Goal: Register for event/course

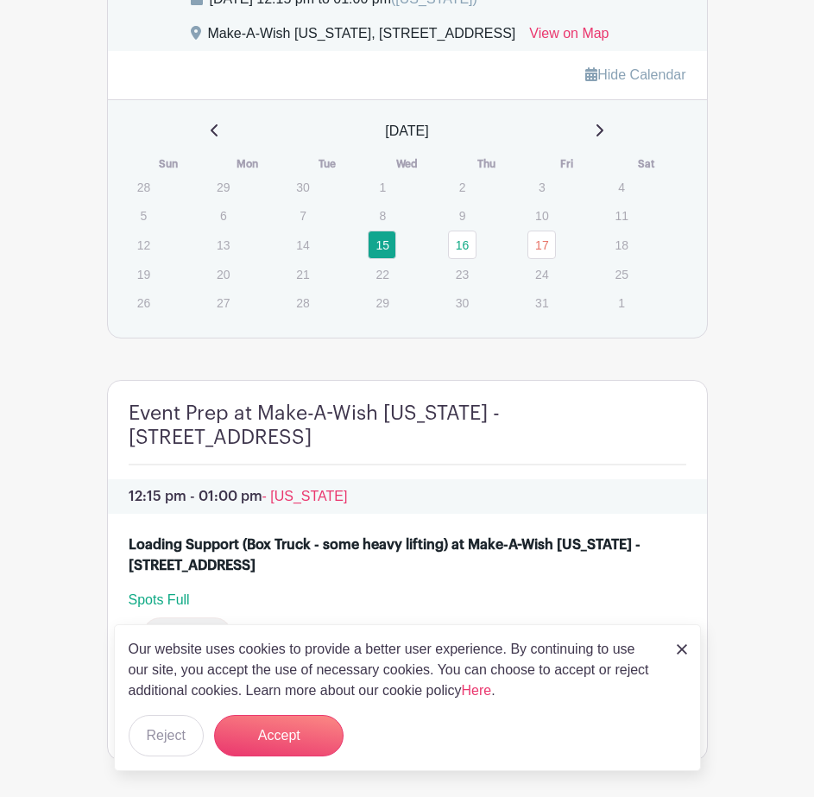
scroll to position [1373, 0]
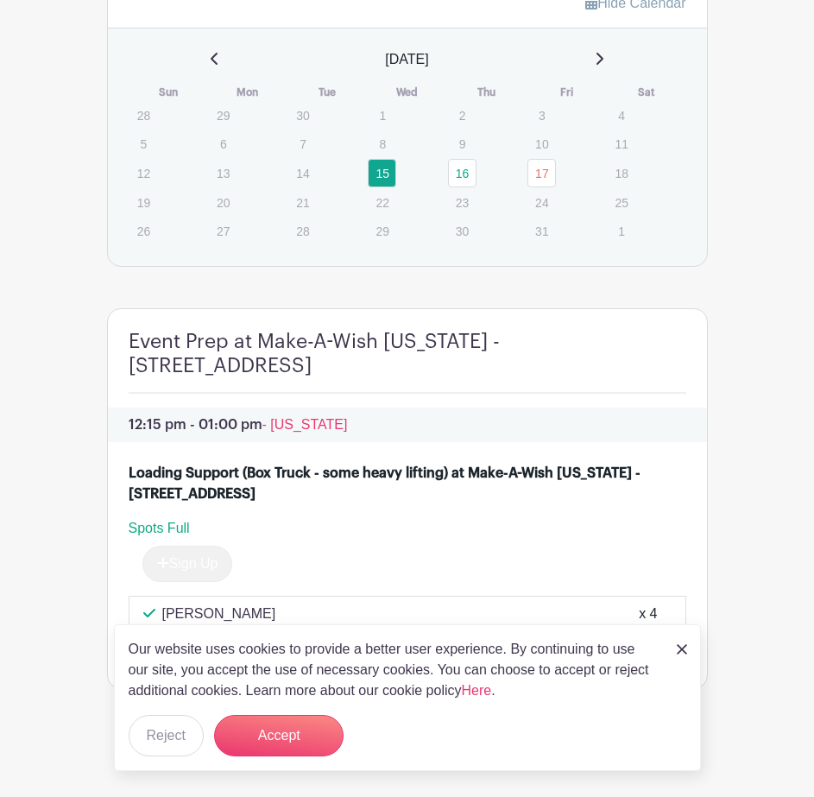
click at [683, 649] on img at bounding box center [682, 649] width 10 height 10
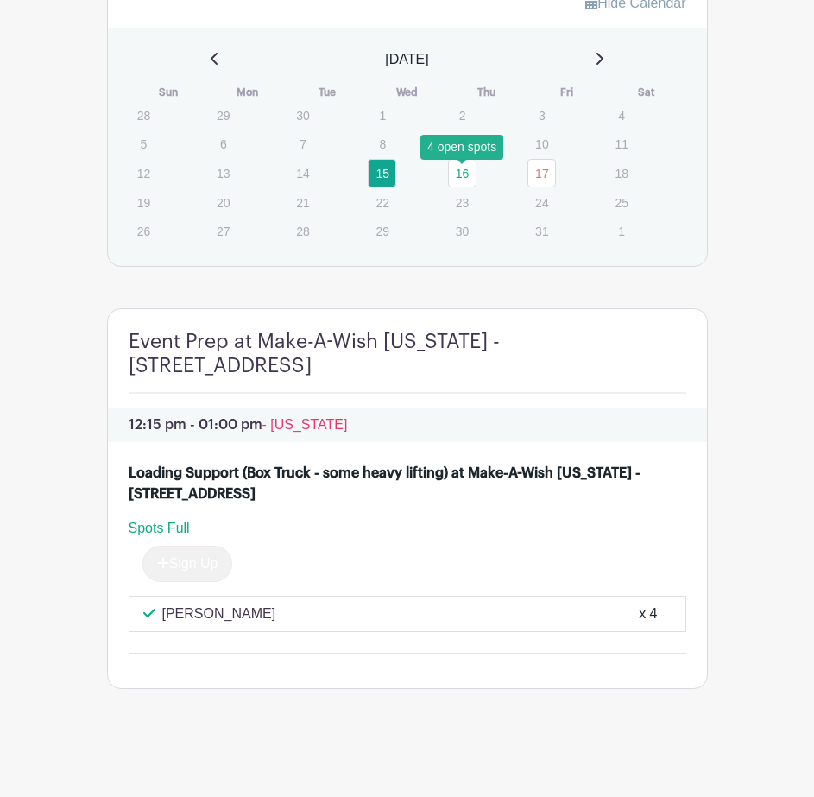
click at [455, 174] on link "16" at bounding box center [462, 173] width 29 height 29
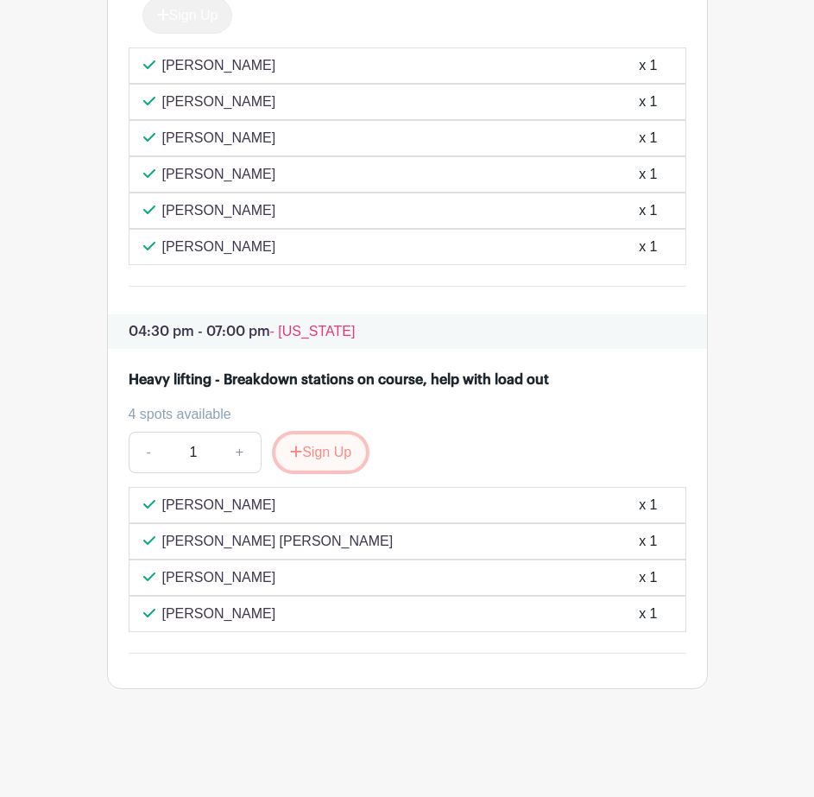
click at [329, 456] on button "Sign Up" at bounding box center [321, 452] width 91 height 36
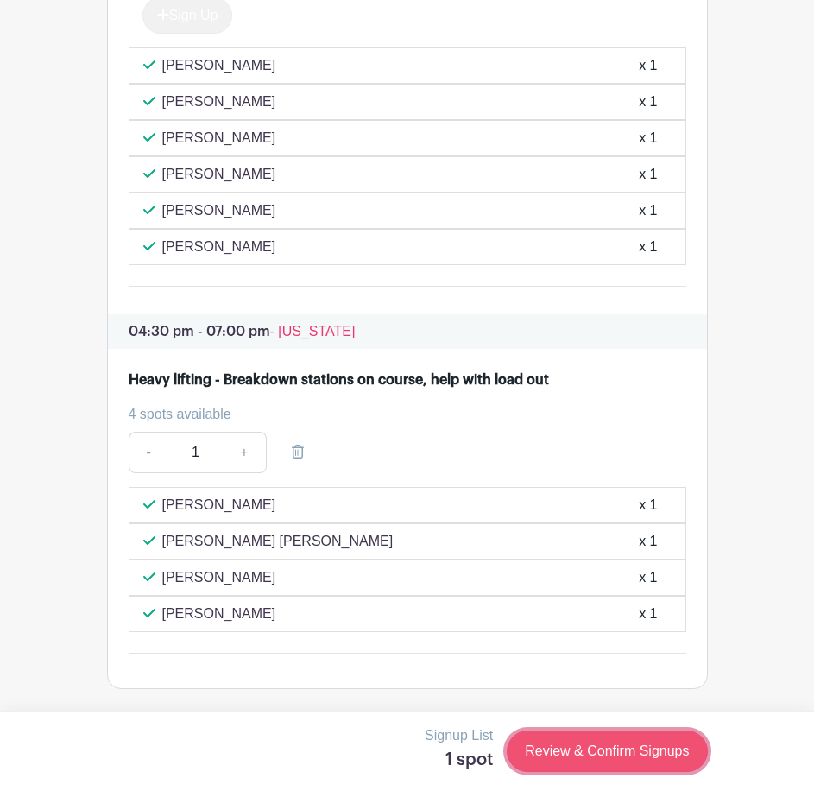
click at [624, 751] on link "Review & Confirm Signups" at bounding box center [607, 751] width 200 height 41
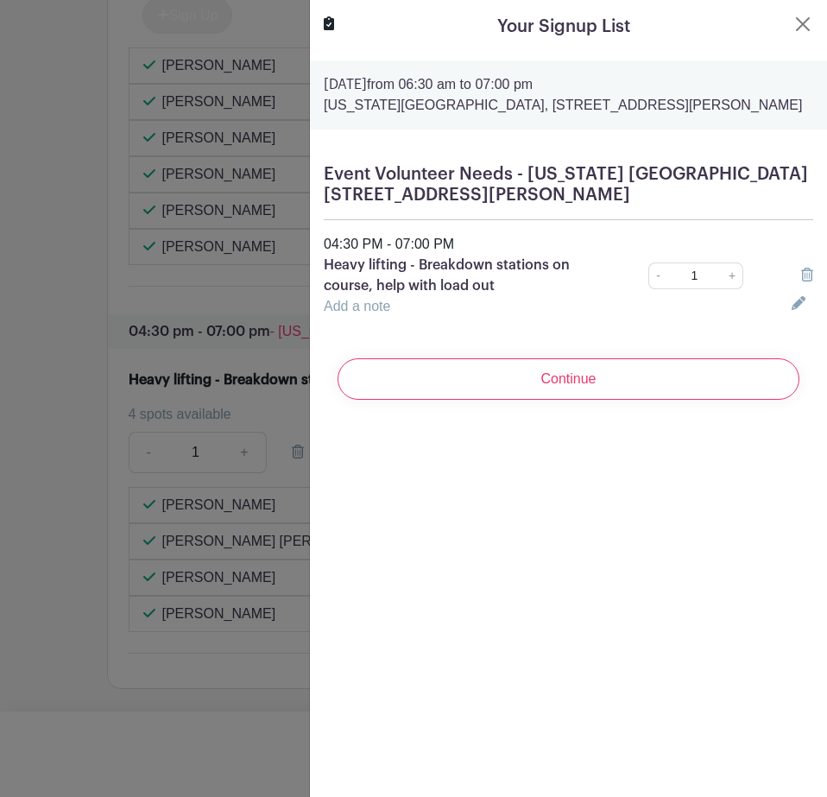
click at [389, 311] on link "Add a note" at bounding box center [357, 306] width 67 height 15
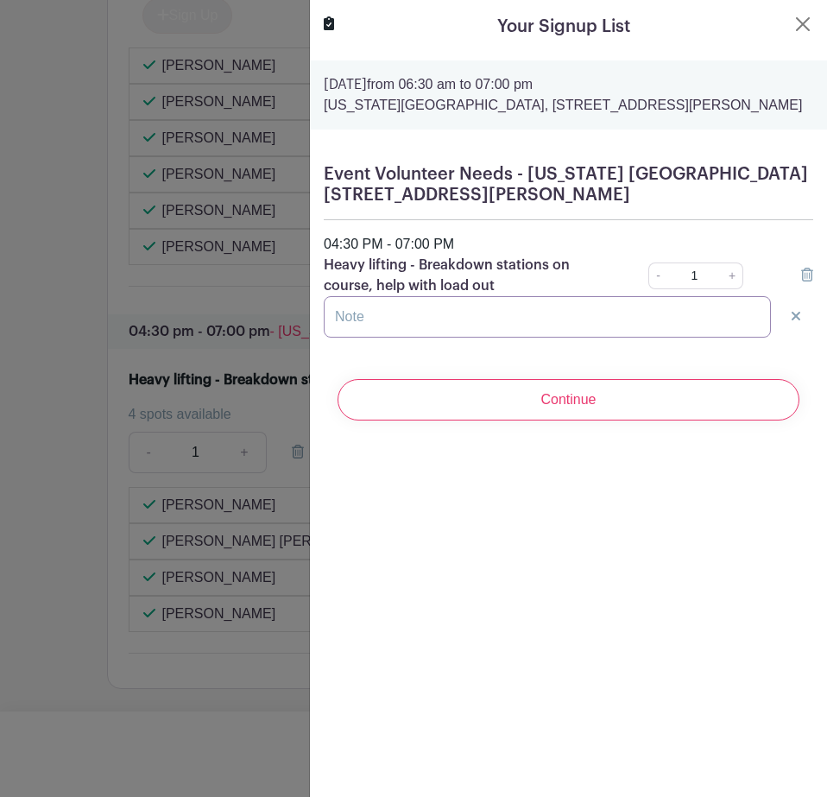
click at [388, 319] on input "text" at bounding box center [547, 316] width 447 height 41
type input "Plus +2 minors"
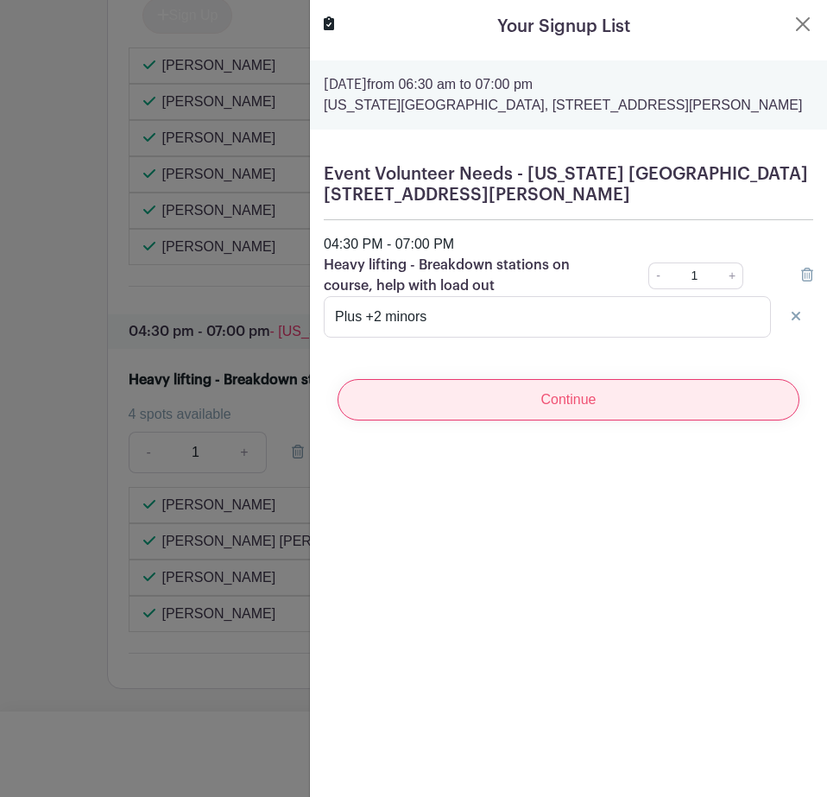
click at [558, 404] on input "Continue" at bounding box center [569, 399] width 462 height 41
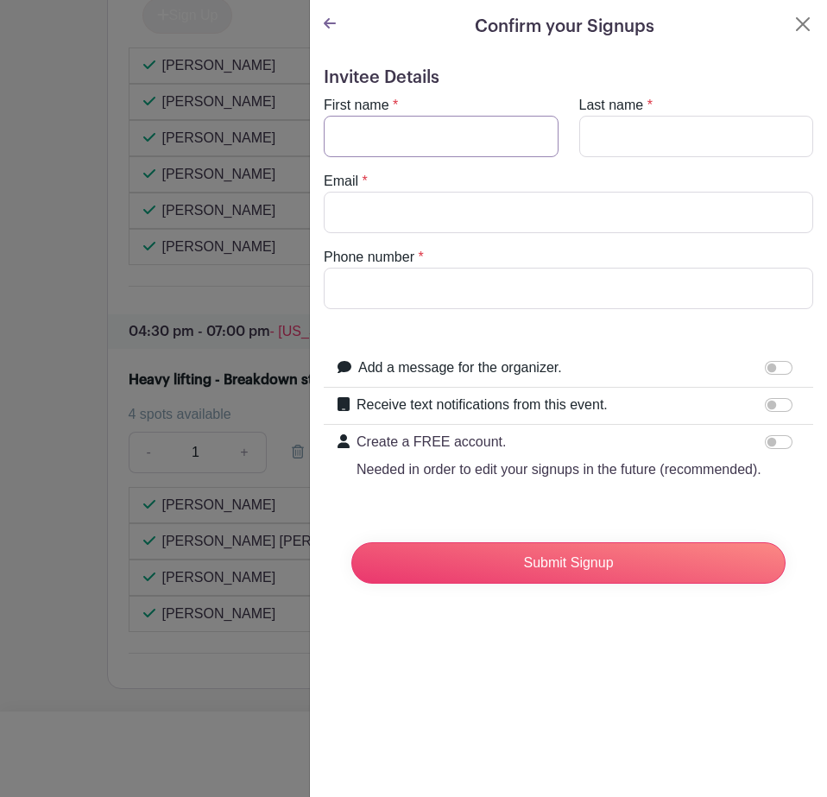
drag, startPoint x: 372, startPoint y: 140, endPoint x: 372, endPoint y: 129, distance: 11.2
click at [372, 129] on input "First name" at bounding box center [441, 136] width 235 height 41
type input "[PERSON_NAME]"
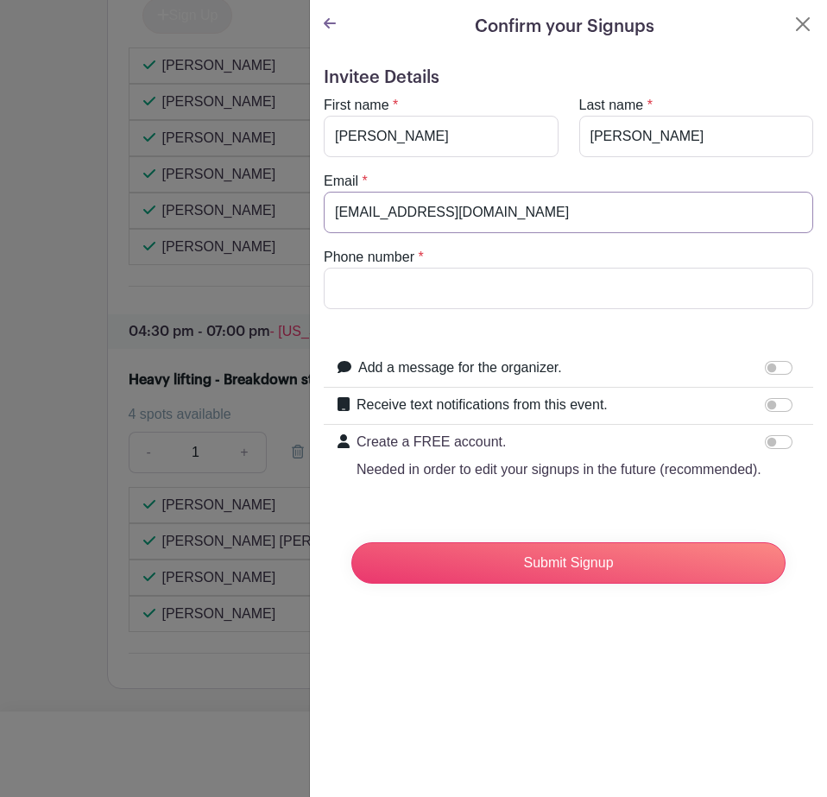
type input "[EMAIL_ADDRESS][DOMAIN_NAME]"
type input "8145724288"
click at [766, 404] on input "Receive text notifications from this event." at bounding box center [779, 405] width 28 height 14
checkbox input "true"
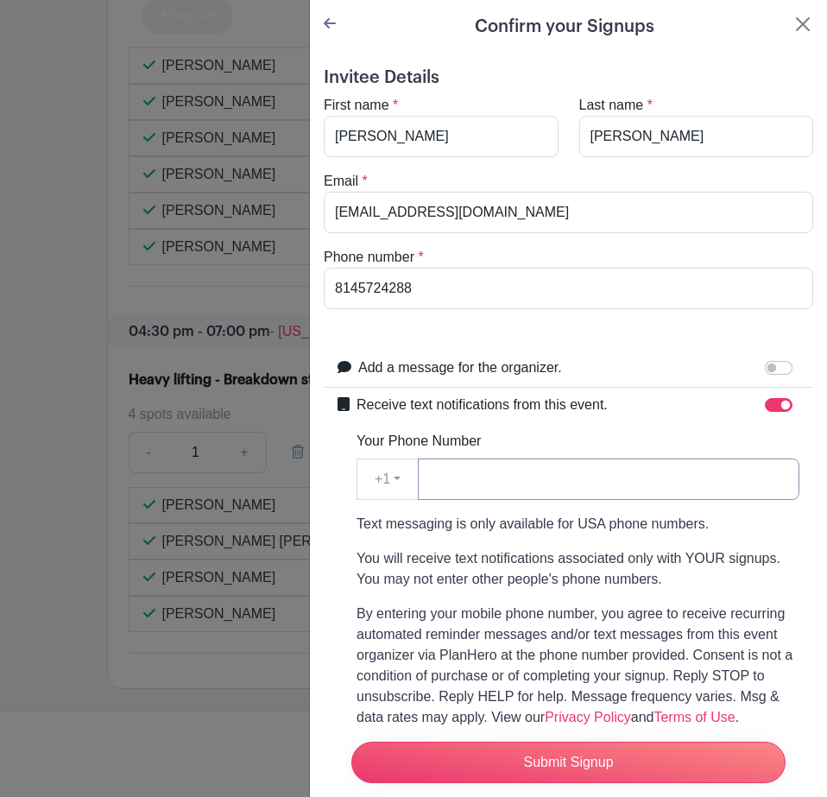
click at [592, 486] on input "Your Phone Number" at bounding box center [609, 479] width 382 height 41
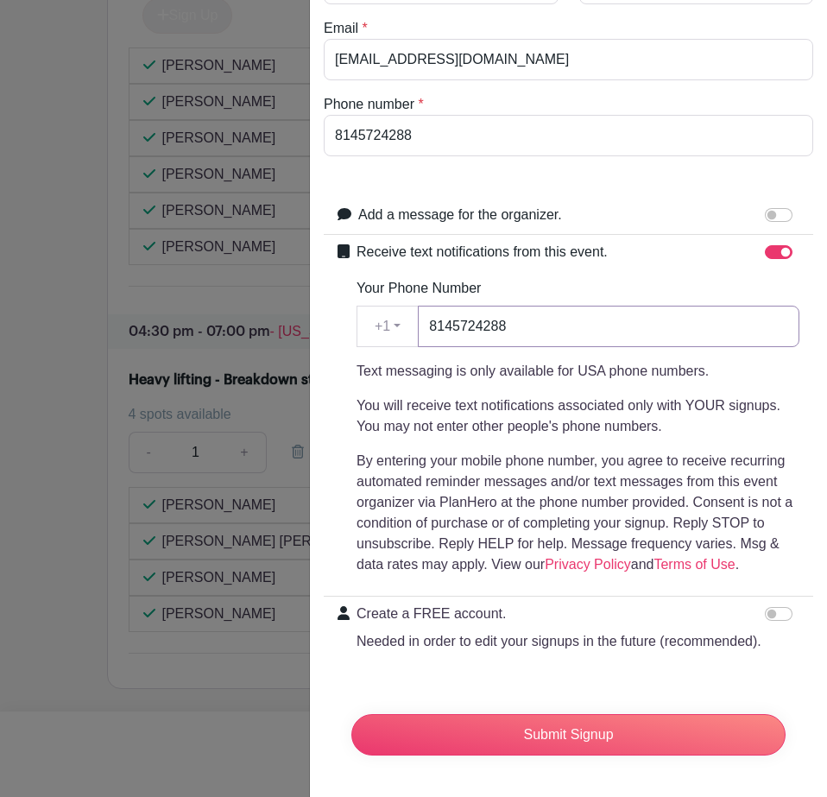
type input "8145724288"
click at [765, 607] on input "Create a FREE account. Needed in order to edit your signups in the future (reco…" at bounding box center [779, 614] width 28 height 14
checkbox input "true"
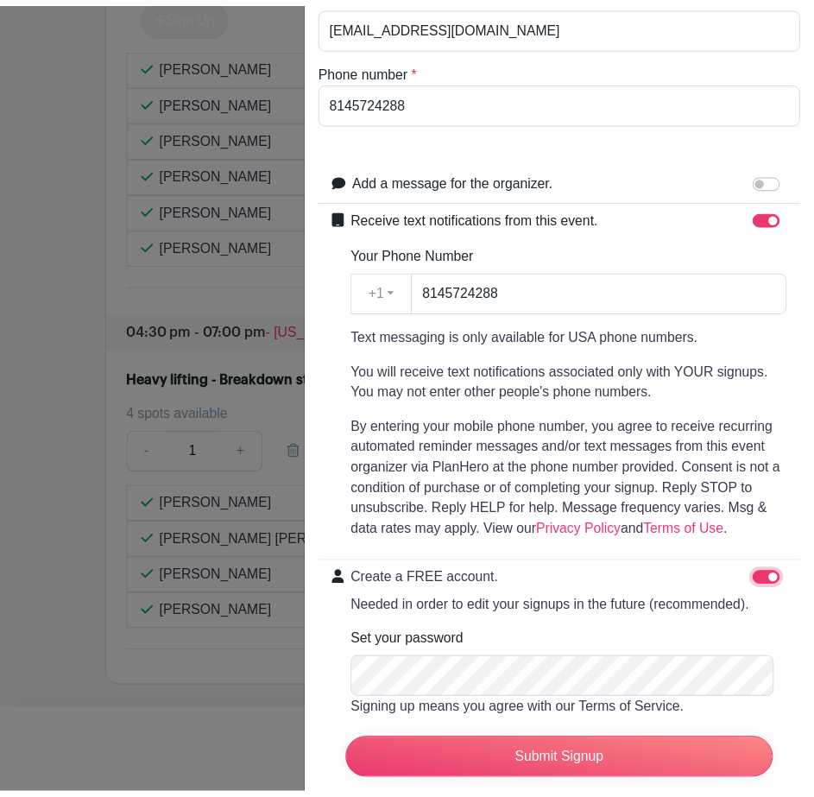
scroll to position [304, 0]
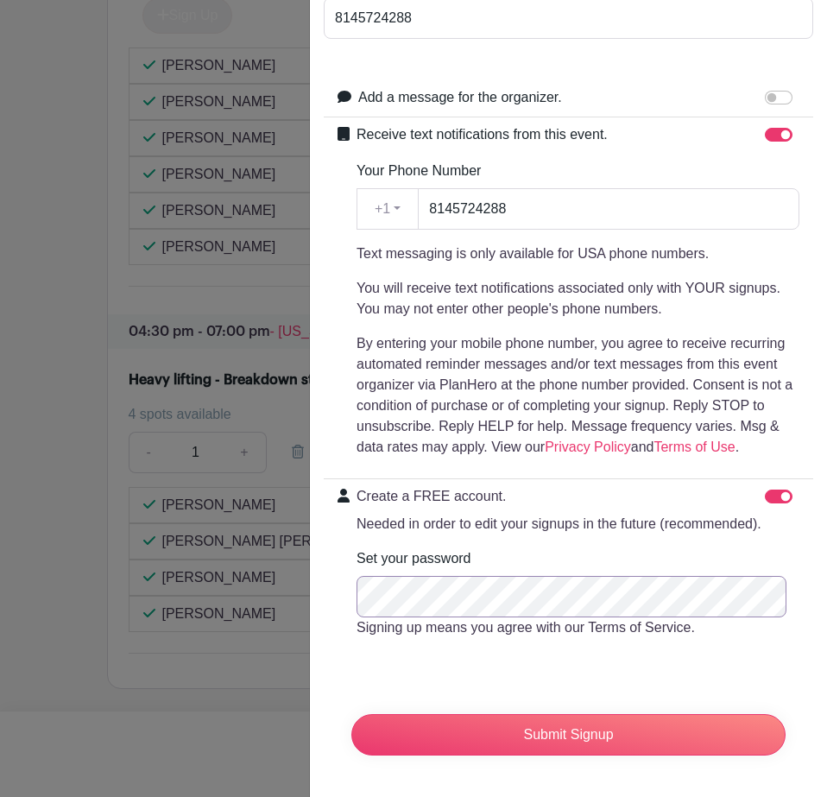
click at [173, 731] on div "Signup List 1 spot Review & Confirm Signups Confirm your Signups Invitee Detail…" at bounding box center [407, 731] width 601 height 0
click at [352, 714] on input "Submit Signup" at bounding box center [569, 734] width 434 height 41
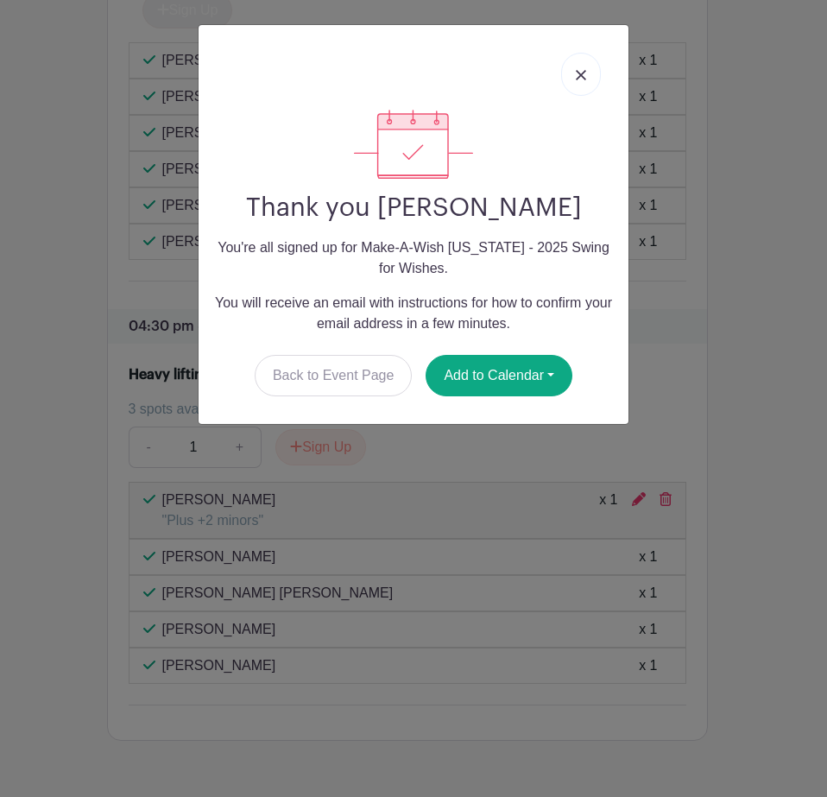
click at [579, 80] on link at bounding box center [581, 74] width 40 height 43
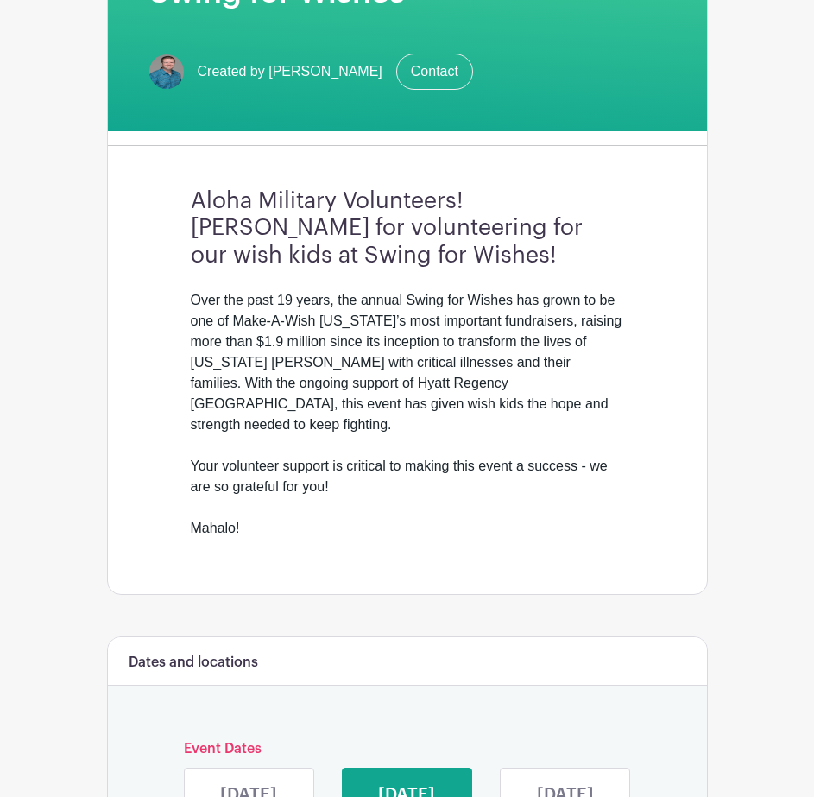
scroll to position [181, 0]
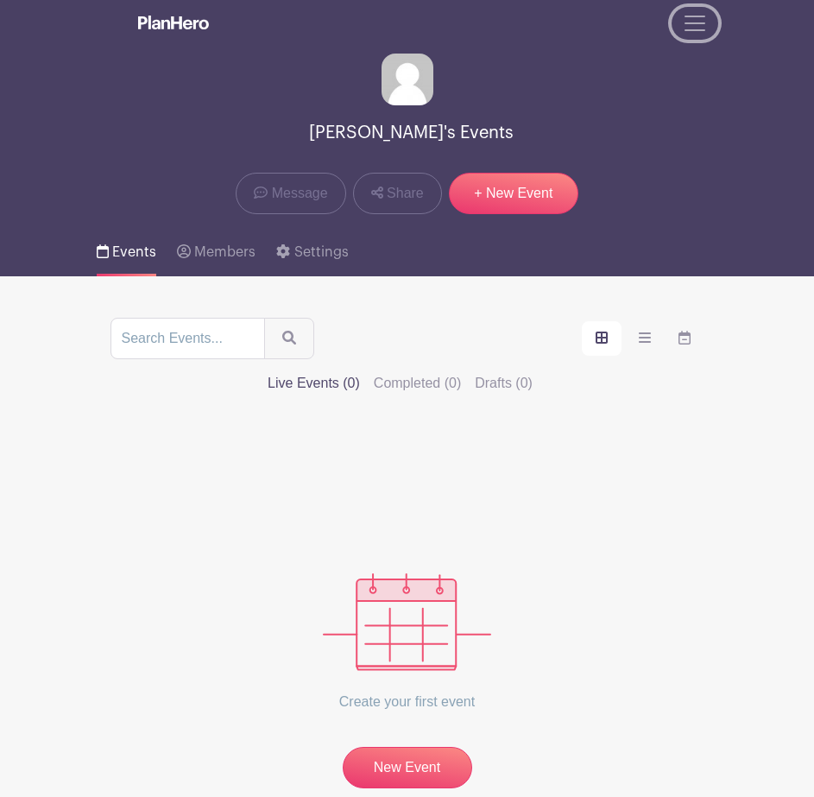
click at [690, 24] on span "Toggle navigation" at bounding box center [695, 23] width 26 height 26
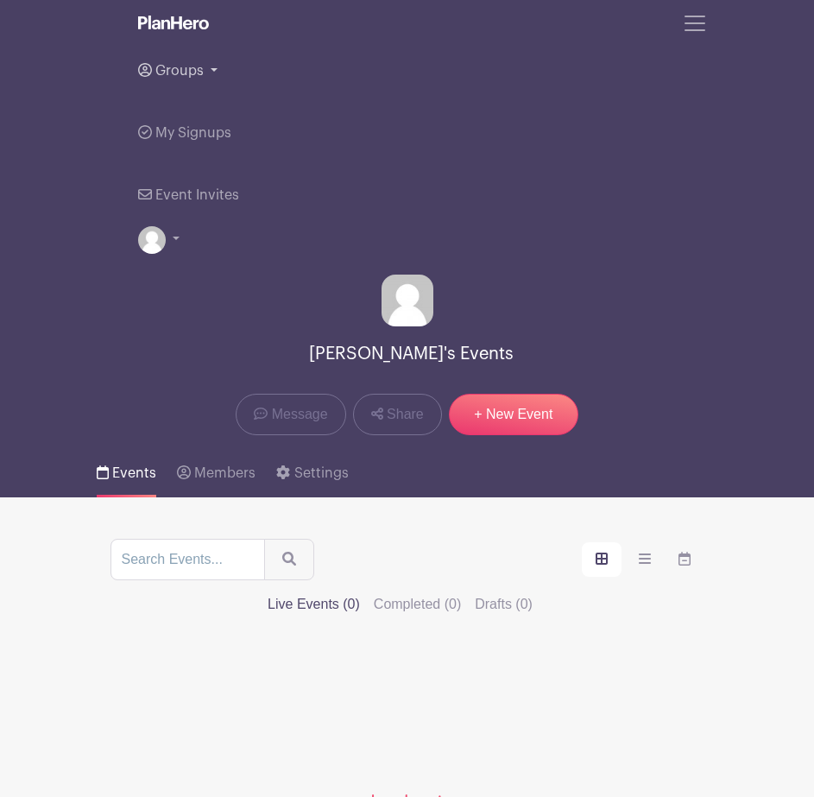
click at [183, 69] on span "Groups" at bounding box center [179, 71] width 48 height 14
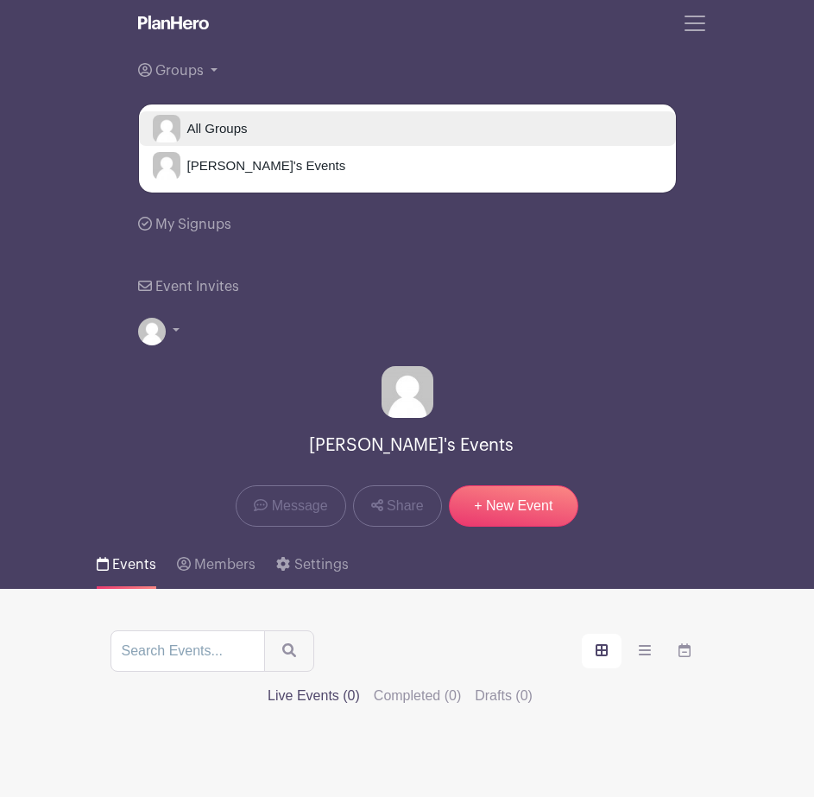
click at [212, 131] on span "All Groups" at bounding box center [214, 129] width 67 height 20
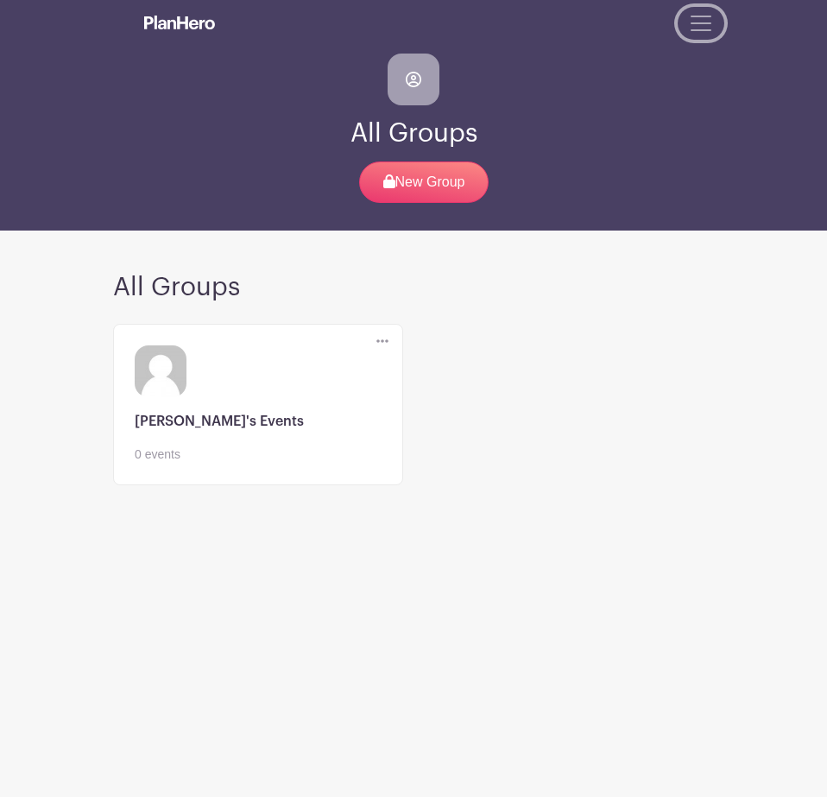
click at [702, 25] on span "Toggle navigation" at bounding box center [701, 23] width 26 height 26
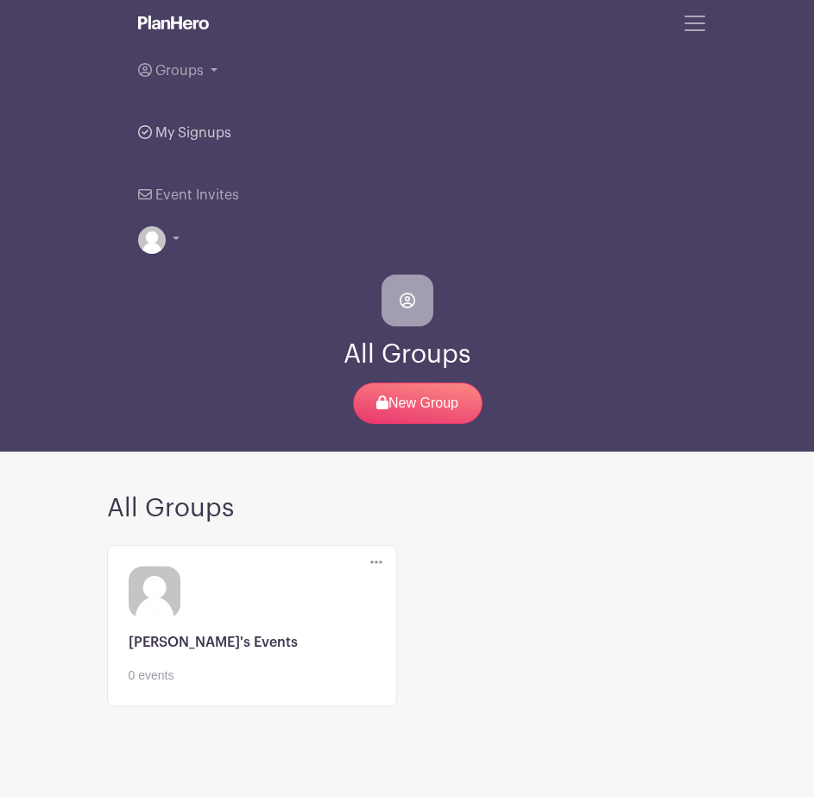
click at [184, 143] on link "My Signups" at bounding box center [184, 133] width 93 height 62
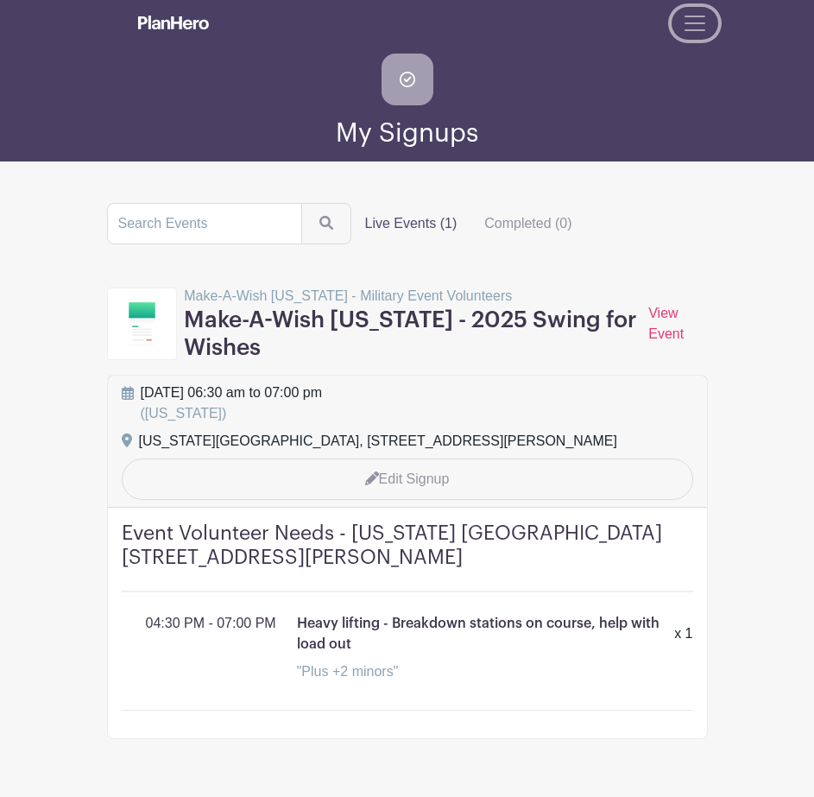
click at [680, 31] on button "Toggle navigation" at bounding box center [695, 23] width 47 height 33
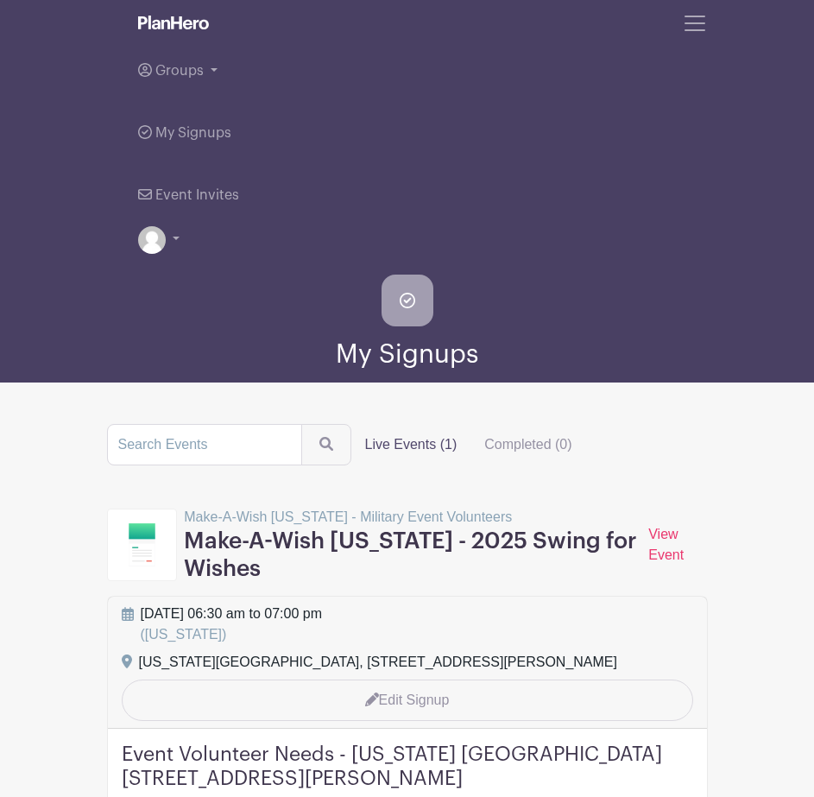
click at [181, 23] on img at bounding box center [173, 23] width 71 height 14
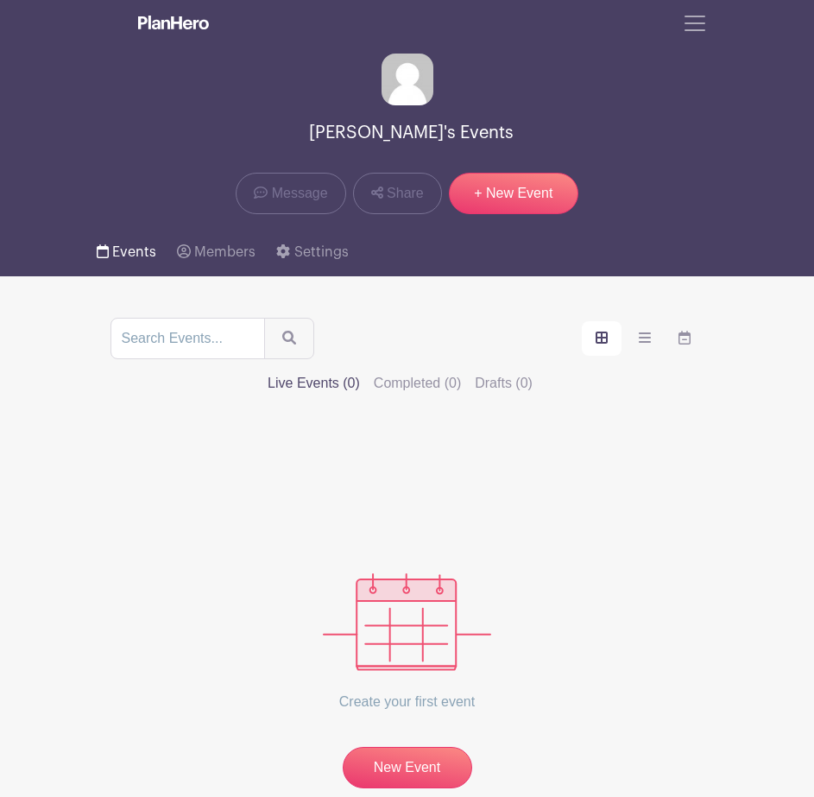
click at [134, 245] on span "Events" at bounding box center [134, 252] width 44 height 14
